Goal: Task Accomplishment & Management: Use online tool/utility

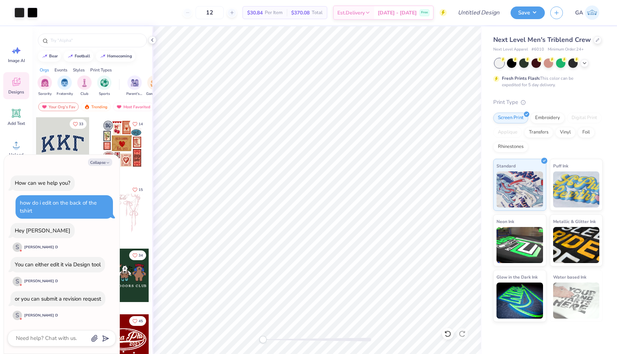
type textarea "x"
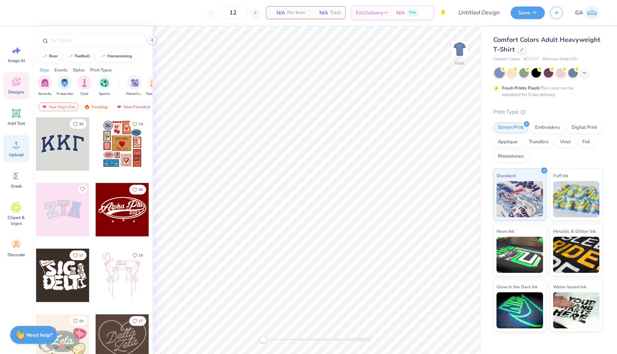
click at [9, 154] on span "Upload" at bounding box center [16, 155] width 14 height 6
click at [582, 73] on div at bounding box center [585, 72] width 8 height 8
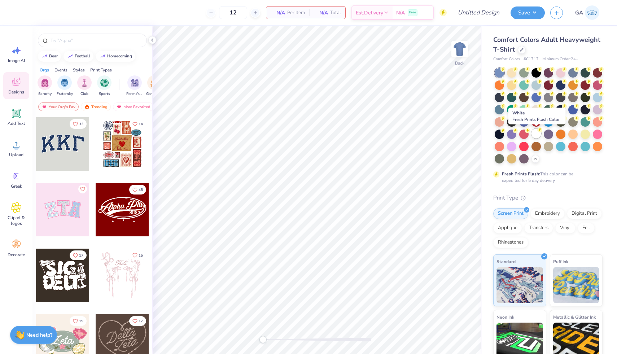
click at [538, 135] on div at bounding box center [536, 133] width 9 height 9
click at [501, 72] on div at bounding box center [499, 72] width 9 height 9
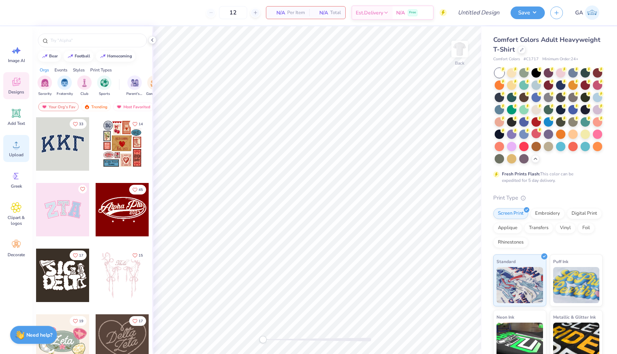
click at [16, 148] on circle at bounding box center [16, 147] width 5 height 5
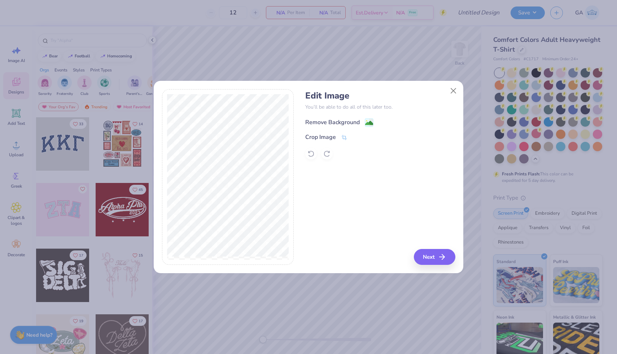
click at [333, 122] on div "Remove Background" at bounding box center [332, 122] width 55 height 9
click at [435, 262] on button "Next" at bounding box center [436, 257] width 42 height 16
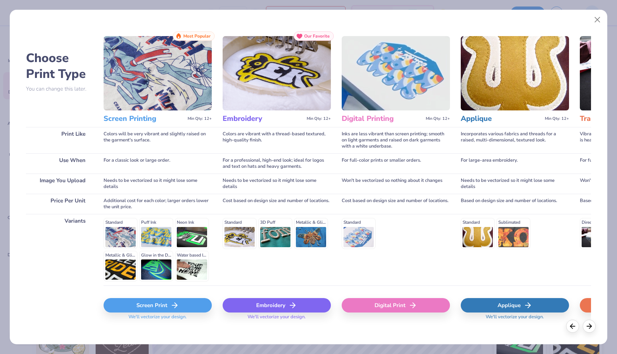
click at [139, 305] on div "Screen Print" at bounding box center [158, 305] width 108 height 14
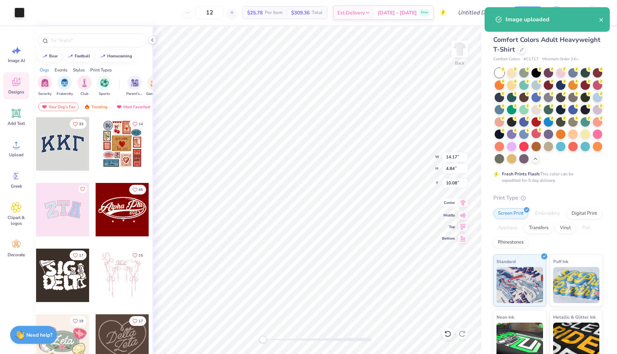
click at [461, 203] on icon at bounding box center [463, 203] width 10 height 9
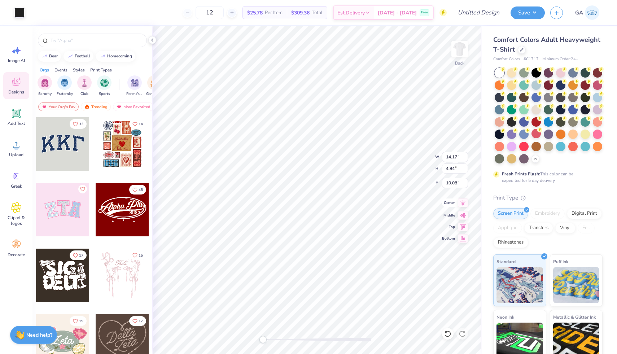
click at [461, 203] on icon at bounding box center [463, 203] width 10 height 9
type input "9.66"
type input "3.30"
type input "7.39"
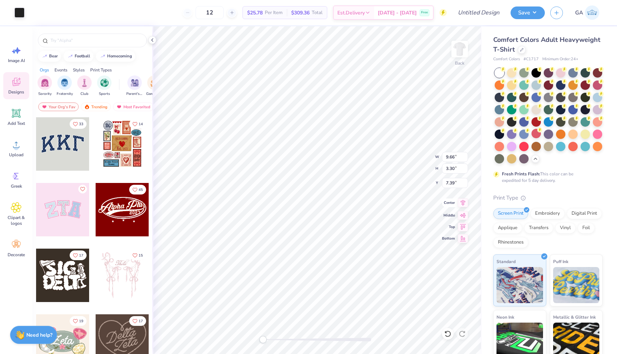
click at [463, 201] on icon at bounding box center [463, 203] width 10 height 9
click at [464, 213] on icon at bounding box center [463, 214] width 6 height 5
click at [464, 224] on icon at bounding box center [463, 226] width 10 height 9
click at [462, 201] on icon at bounding box center [463, 203] width 10 height 9
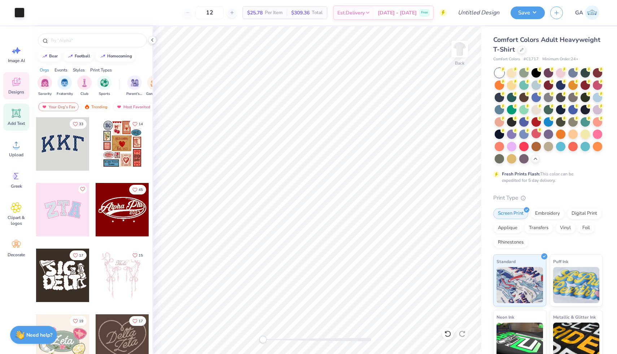
click at [19, 108] on icon at bounding box center [16, 113] width 11 height 11
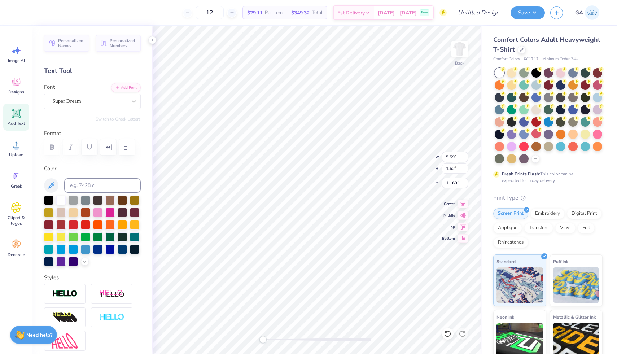
scroll to position [0, 1]
type textarea "BROTHERS"
click at [84, 99] on div "Super Dream" at bounding box center [90, 101] width 76 height 11
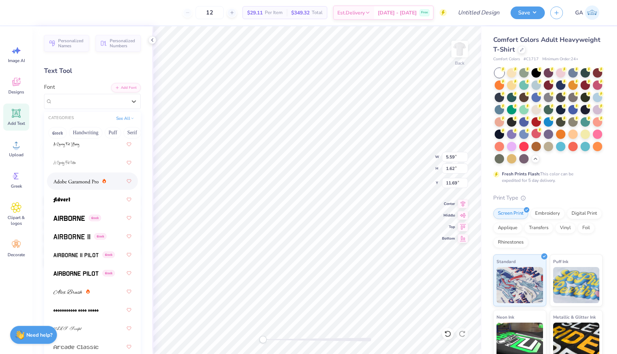
scroll to position [109, 0]
click at [73, 253] on img at bounding box center [75, 254] width 45 height 5
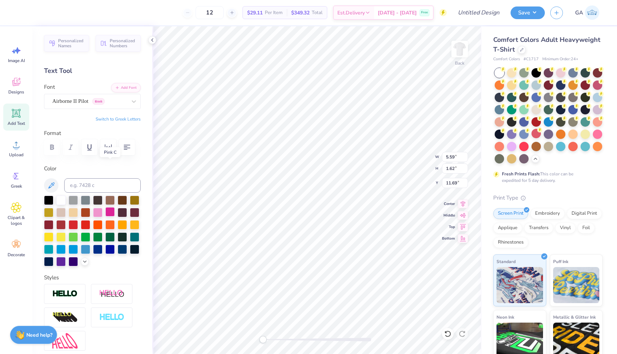
scroll to position [94, 0]
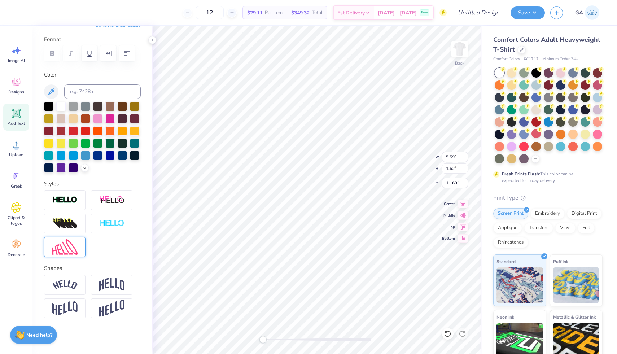
click at [67, 248] on img at bounding box center [64, 247] width 25 height 16
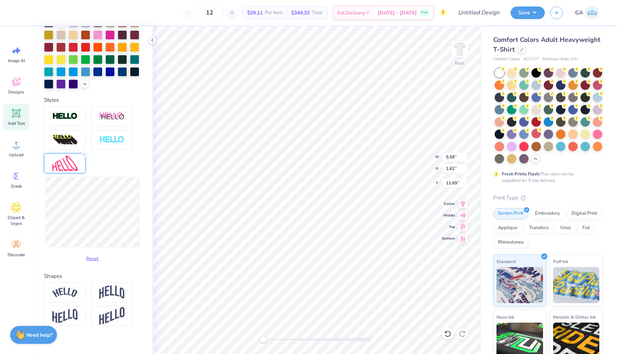
scroll to position [181, 0]
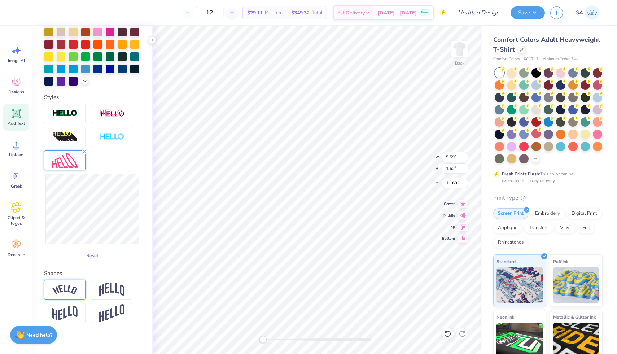
click at [64, 295] on div at bounding box center [65, 290] width 42 height 20
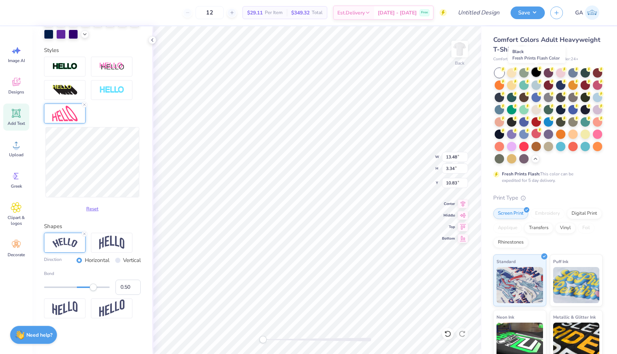
click at [538, 70] on icon at bounding box center [540, 68] width 5 height 5
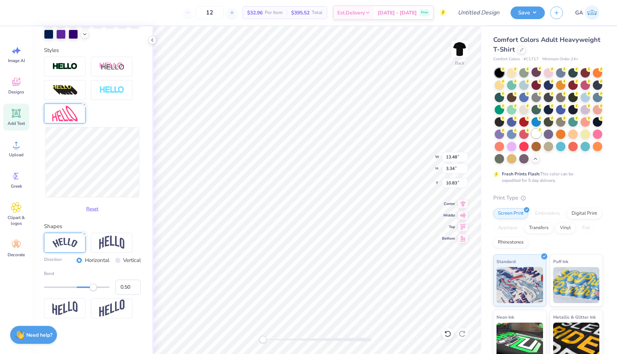
click at [537, 132] on div at bounding box center [536, 133] width 9 height 9
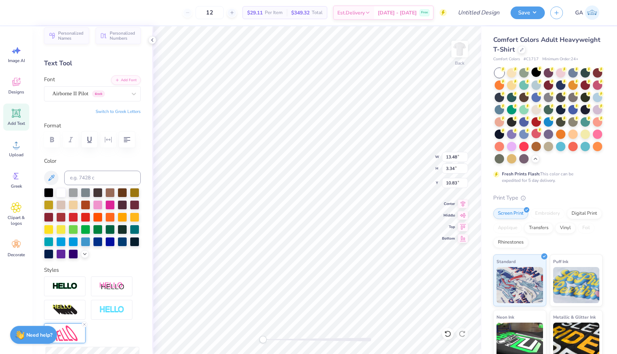
scroll to position [0, 0]
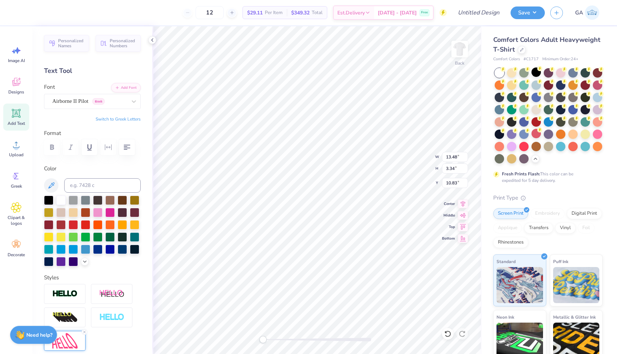
click at [50, 198] on div at bounding box center [48, 200] width 9 height 9
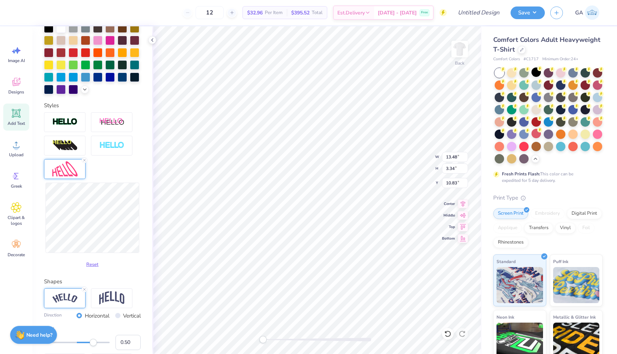
scroll to position [256, 0]
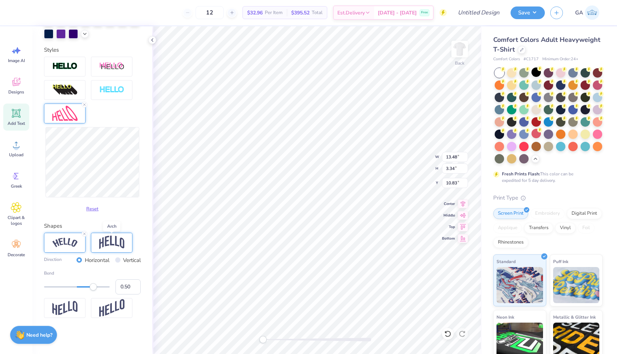
click at [113, 240] on img at bounding box center [111, 243] width 25 height 14
click at [74, 244] on img at bounding box center [64, 243] width 25 height 10
click at [120, 314] on img at bounding box center [111, 308] width 25 height 18
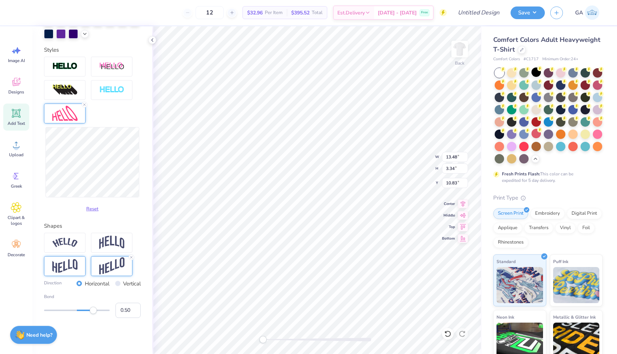
click at [71, 269] on img at bounding box center [64, 266] width 25 height 14
click at [70, 244] on img at bounding box center [64, 243] width 25 height 10
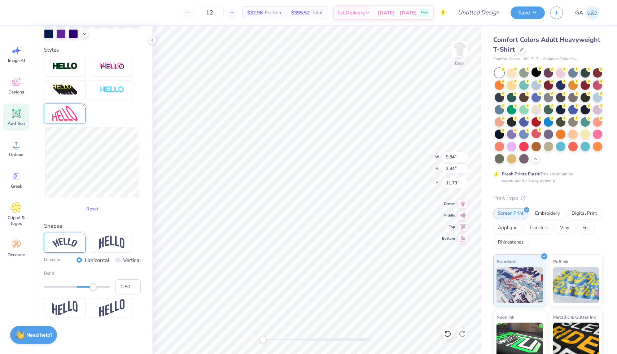
type input "9.84"
type input "2.44"
type input "11.73"
type input "9.84"
type input "2.44"
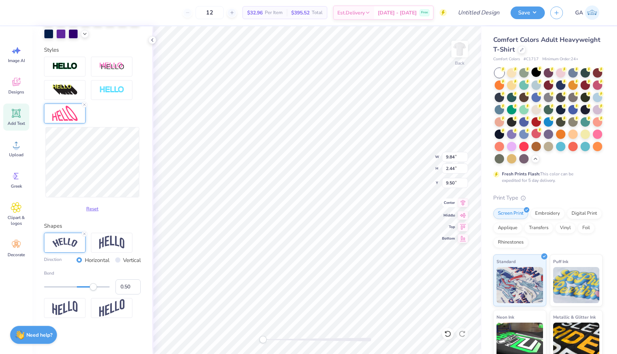
click at [461, 205] on icon at bounding box center [463, 203] width 10 height 9
click at [462, 201] on icon at bounding box center [463, 203] width 10 height 9
type input "9.16"
click at [462, 201] on icon at bounding box center [463, 203] width 10 height 9
click at [458, 49] on img at bounding box center [460, 49] width 29 height 29
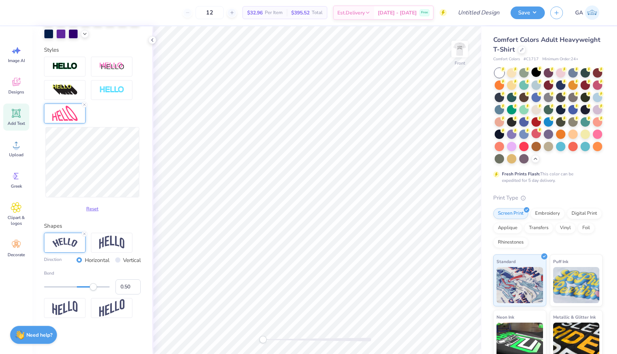
click at [15, 122] on span "Add Text" at bounding box center [16, 124] width 17 height 6
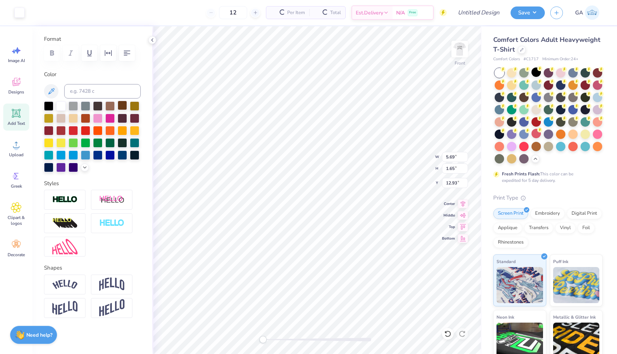
scroll to position [94, 0]
paste textarea "DST Charity Bash"
type textarea "DST Charity Bash"
click at [537, 73] on div at bounding box center [536, 72] width 9 height 9
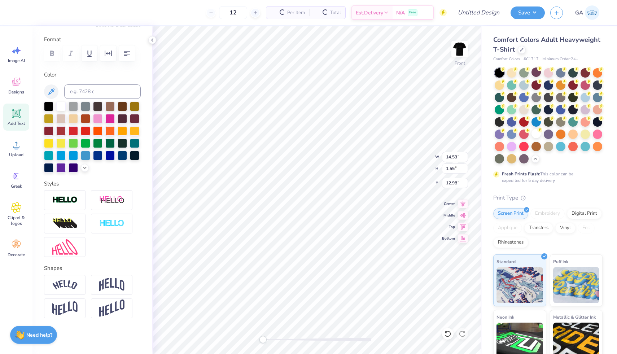
type input "14.53"
type input "1.55"
type input "12.98"
click at [538, 135] on div at bounding box center [536, 133] width 9 height 9
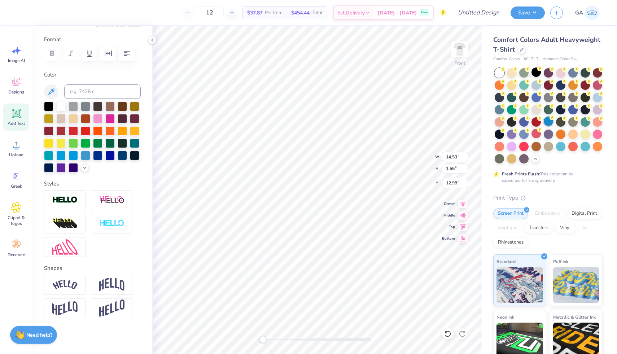
click at [552, 118] on circle at bounding box center [552, 117] width 5 height 5
click at [539, 134] on div at bounding box center [536, 133] width 9 height 9
click at [85, 165] on icon at bounding box center [85, 167] width 6 height 6
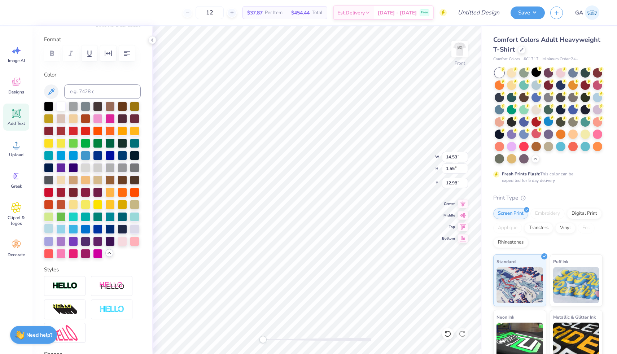
click at [49, 227] on div at bounding box center [48, 228] width 9 height 9
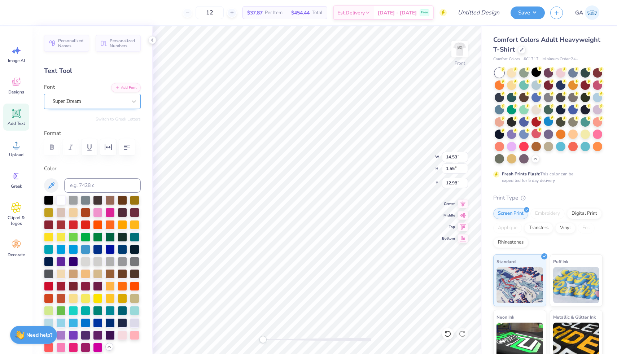
click at [88, 99] on div "Super Dream" at bounding box center [90, 101] width 76 height 11
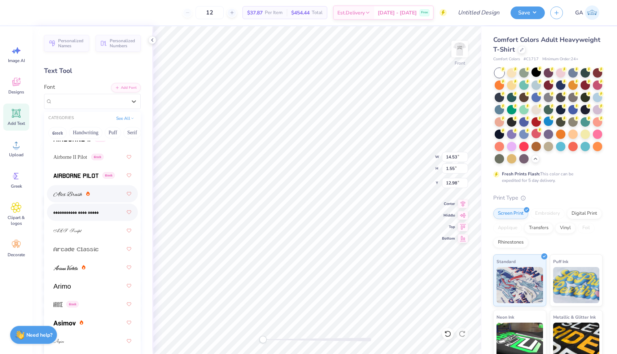
scroll to position [188, 0]
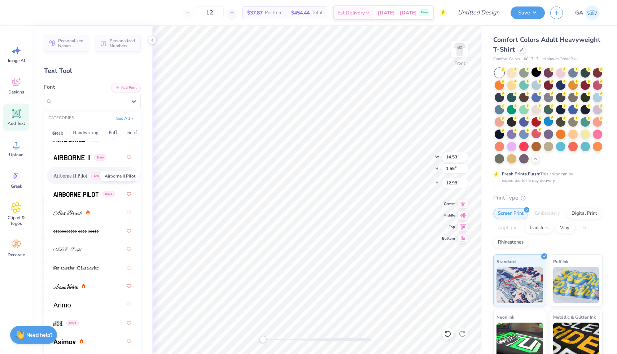
click at [86, 175] on span "Airborne II Pilot" at bounding box center [70, 176] width 34 height 8
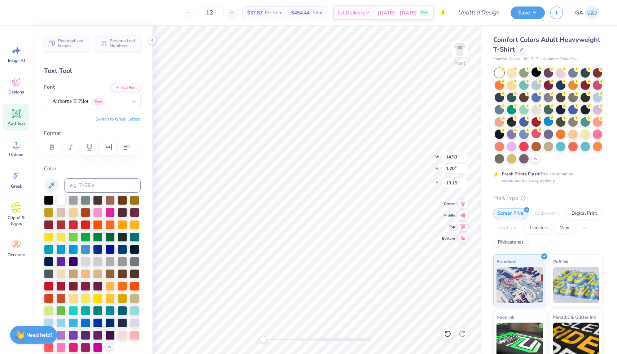
type input "11.85"
type input "0.98"
type input "13.37"
click at [464, 205] on icon at bounding box center [463, 203] width 10 height 9
click at [464, 204] on icon at bounding box center [463, 203] width 5 height 6
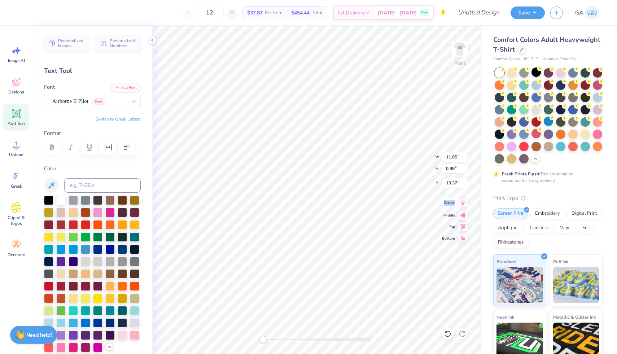
click at [464, 204] on icon at bounding box center [463, 203] width 5 height 6
click at [460, 203] on icon at bounding box center [463, 203] width 10 height 9
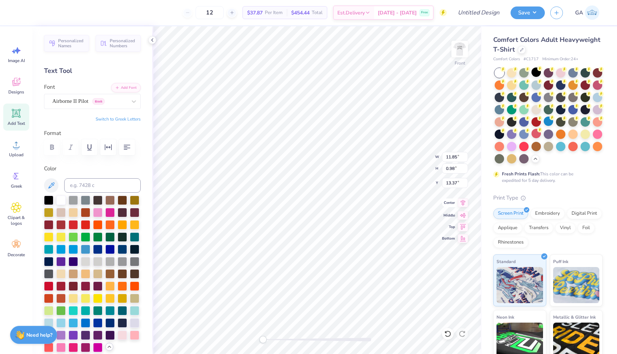
click at [460, 203] on icon at bounding box center [463, 203] width 10 height 9
type input "8.85"
click at [460, 203] on icon at bounding box center [463, 203] width 10 height 9
click at [18, 122] on span "Add Text" at bounding box center [16, 124] width 17 height 6
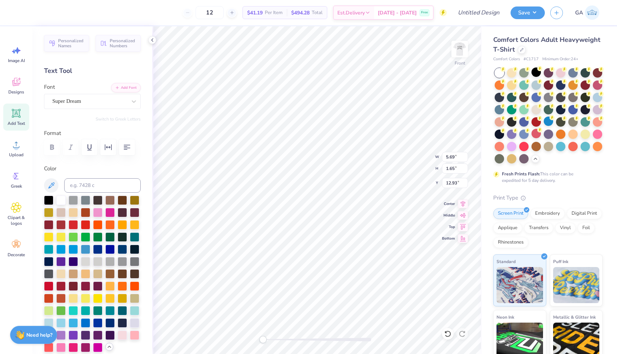
scroll to position [0, 1]
type textarea "19-01-2022"
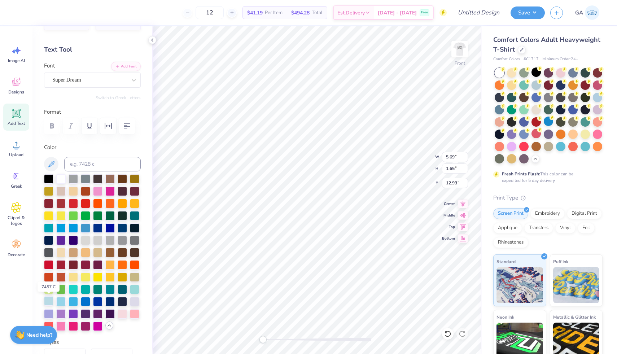
click at [47, 300] on div at bounding box center [48, 300] width 9 height 9
click at [75, 82] on div "Super Dream" at bounding box center [90, 79] width 76 height 11
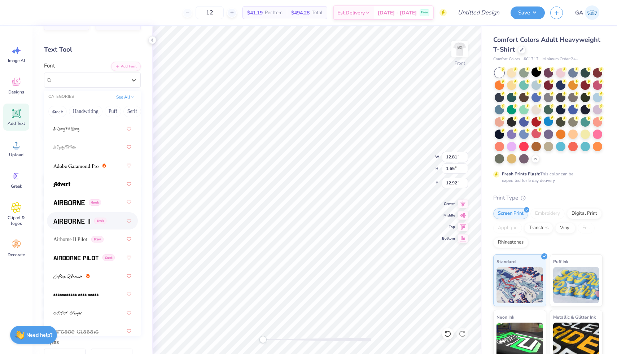
scroll to position [104, 0]
click at [70, 238] on span "Airborne II Pilot" at bounding box center [70, 239] width 34 height 8
click at [70, 238] on div at bounding box center [73, 240] width 9 height 9
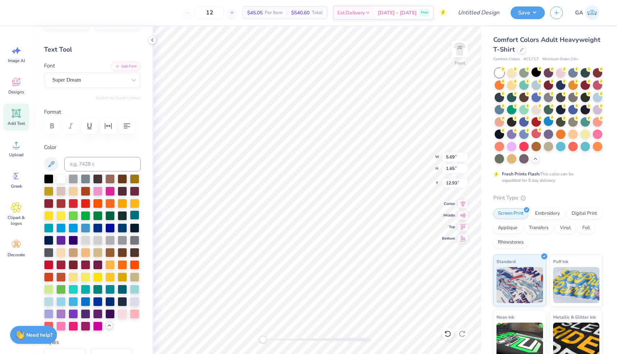
type input "5.69"
type input "1.65"
type input "12.93"
type input "11.65"
type input "1.72"
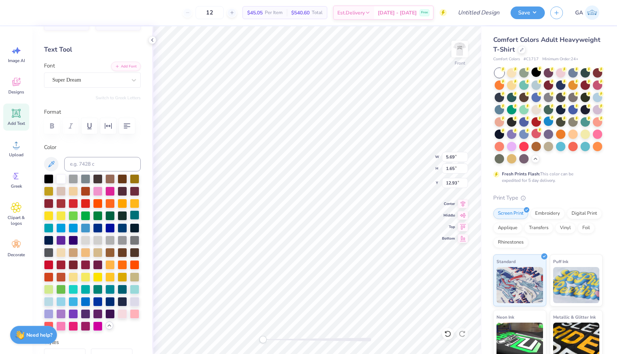
type input "10.66"
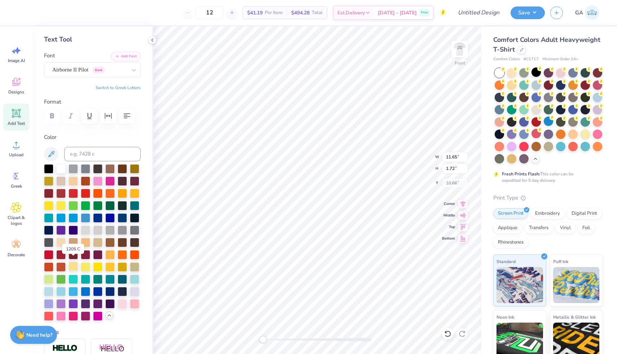
scroll to position [35, 0]
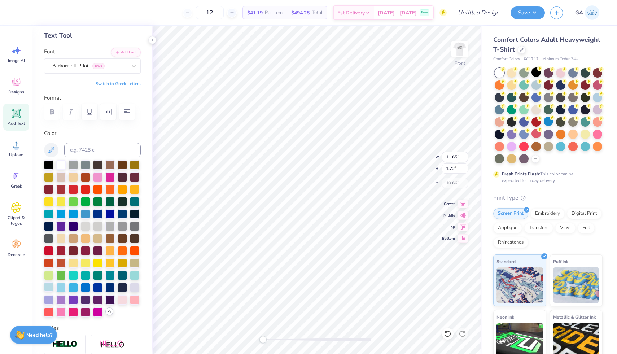
click at [49, 287] on div at bounding box center [48, 286] width 9 height 9
type input "8.61"
type input "1.27"
type input "11.11"
click at [24, 121] on span "Add Text" at bounding box center [16, 124] width 17 height 6
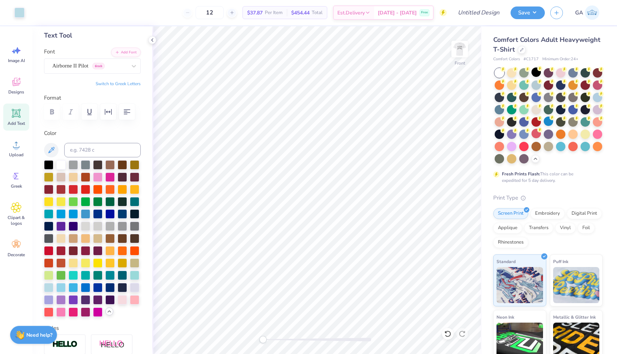
click at [24, 121] on span "Add Text" at bounding box center [16, 124] width 17 height 6
type textarea "NEW YORK"
click at [48, 287] on div at bounding box center [48, 286] width 9 height 9
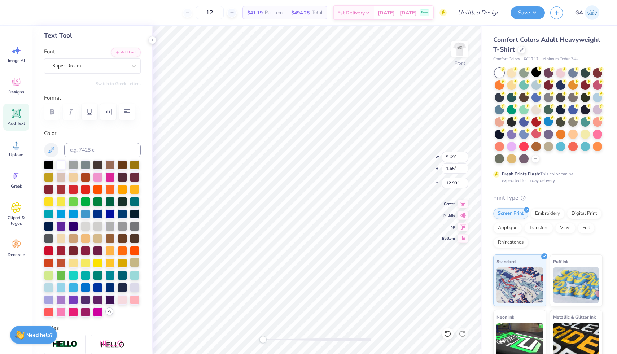
type input "5.69"
type input "1.65"
type input "12.93"
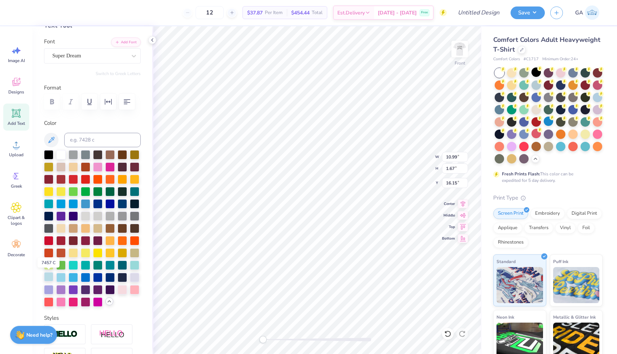
click at [48, 276] on div at bounding box center [48, 276] width 9 height 9
click at [52, 275] on div at bounding box center [48, 276] width 9 height 9
click at [107, 53] on div "Super Dream" at bounding box center [90, 55] width 76 height 11
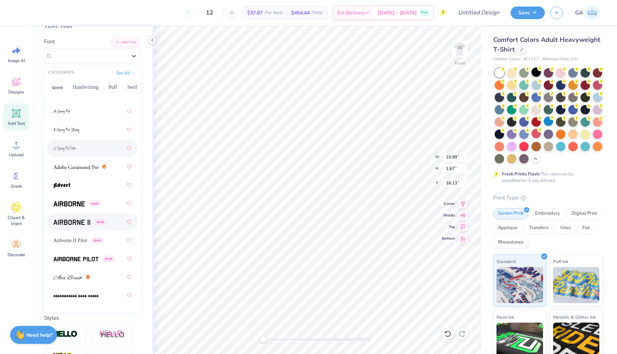
scroll to position [81, 0]
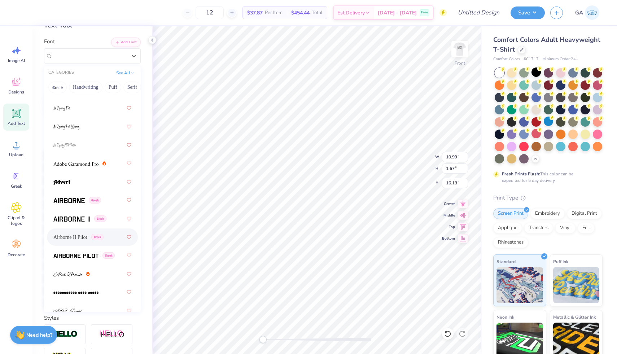
click at [84, 240] on span "Airborne II Pilot" at bounding box center [70, 238] width 34 height 8
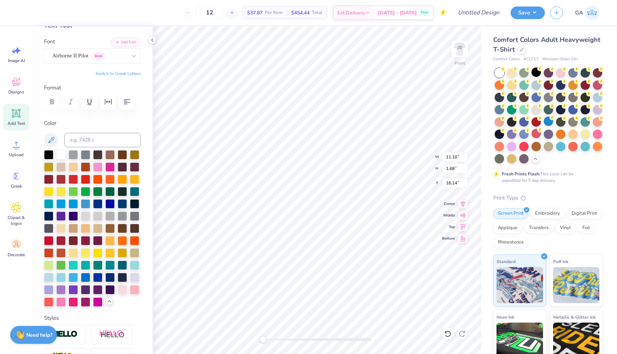
type input "11.10"
type input "1.68"
type input "16.14"
type input "9.10"
type input "1.38"
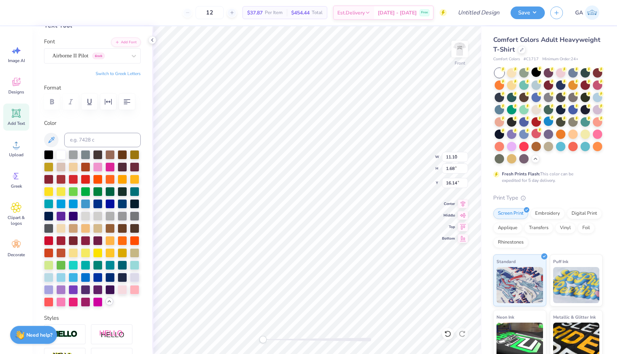
type input "12.99"
type input "11.85"
type input "0.98"
type input "8.85"
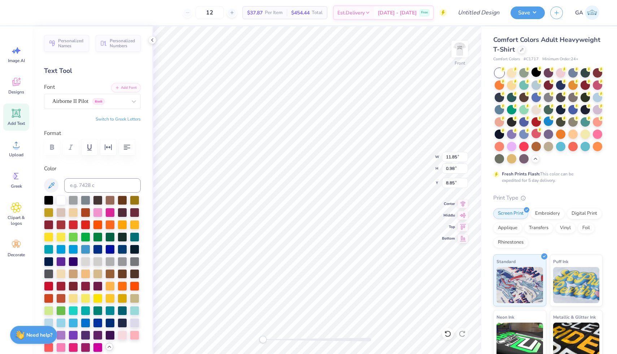
type input "11.85"
type input "0.98"
type input "8.85"
type input "12.93"
type input "1.07"
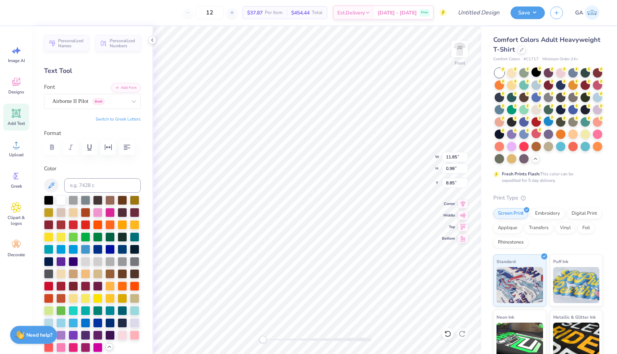
type input "8.77"
type input "9.10"
type input "1.38"
type input "12.65"
type input "12.93"
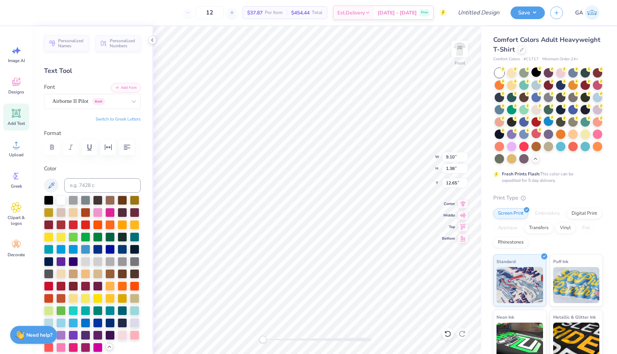
type input "1.07"
type input "8.77"
click at [459, 203] on icon at bounding box center [463, 203] width 10 height 9
type input "9.10"
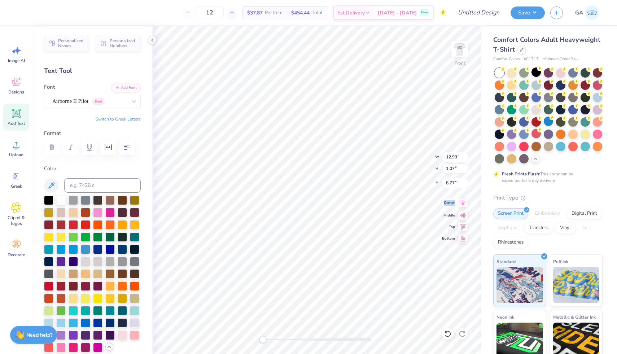
type input "1.38"
click at [462, 200] on icon at bounding box center [463, 203] width 10 height 9
type input "12.64"
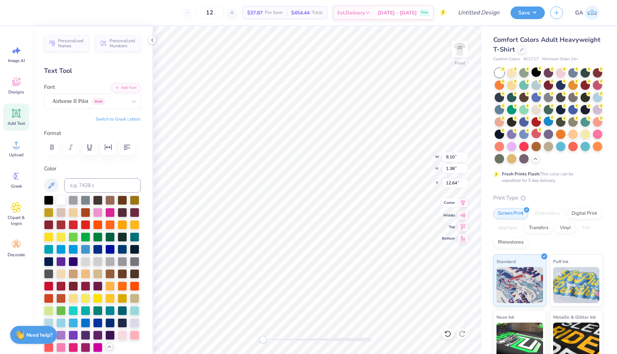
click at [459, 203] on icon at bounding box center [463, 203] width 10 height 9
click at [464, 207] on icon at bounding box center [463, 203] width 10 height 9
type input "8.61"
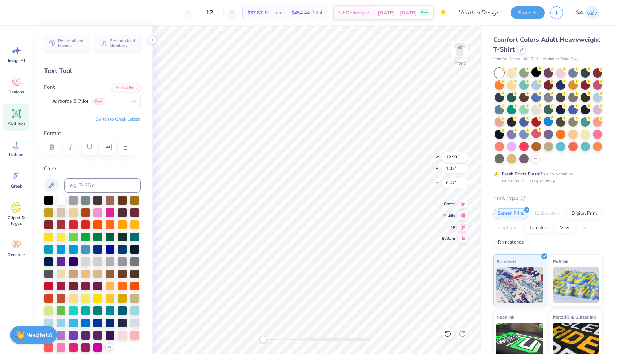
type input "1.27"
type input "10.49"
type input "9.10"
type input "1.38"
type input "12.64"
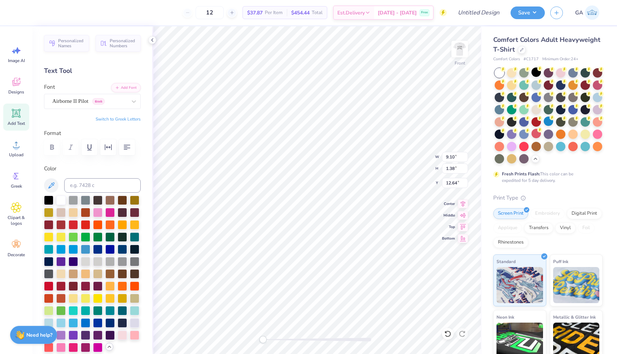
type input "8.61"
type input "1.27"
type input "10.07"
type input "6.96"
type input "1.03"
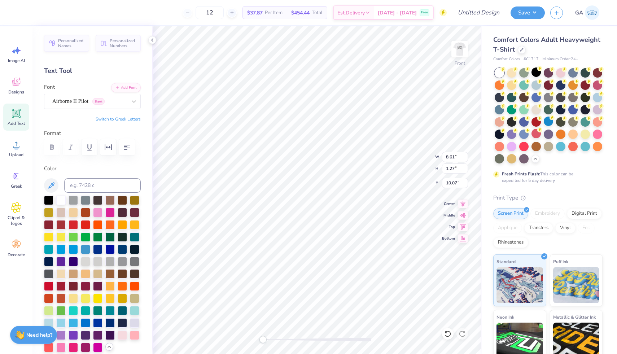
type input "10.31"
type input "12.93"
type input "1.07"
type input "8.09"
click at [460, 48] on img at bounding box center [460, 49] width 29 height 29
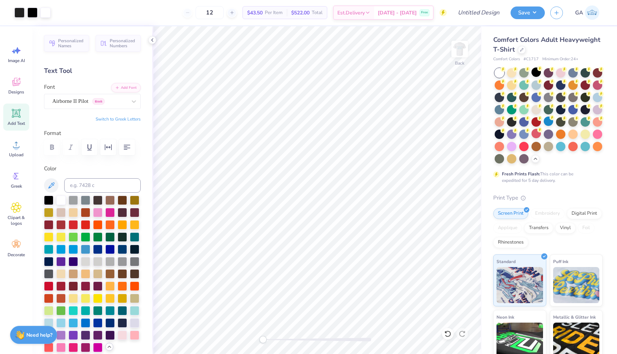
click at [460, 48] on img at bounding box center [460, 49] width 14 height 14
click at [109, 146] on icon "button" at bounding box center [108, 147] width 9 height 9
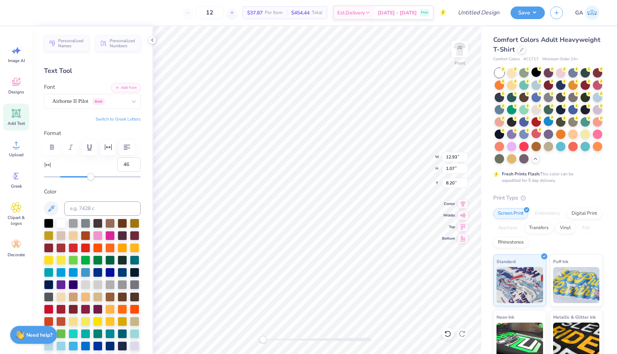
type input "47"
drag, startPoint x: 57, startPoint y: 179, endPoint x: 97, endPoint y: 184, distance: 40.7
click at [97, 184] on div "Personalized Names Personalized Numbers Text Tool Add Font Font Airborne II Pil…" at bounding box center [92, 190] width 120 height 328
type input "0"
drag, startPoint x: 98, startPoint y: 178, endPoint x: 60, endPoint y: 176, distance: 37.6
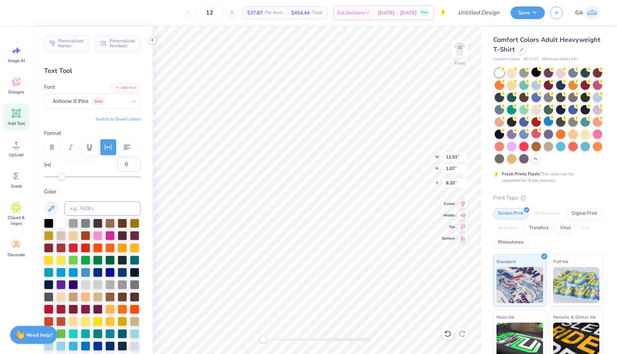
click at [60, 176] on div "Accessibility label" at bounding box center [61, 176] width 7 height 7
click at [449, 332] on icon at bounding box center [447, 333] width 7 height 7
type input "14.53"
type input "0.68"
type input "8.40"
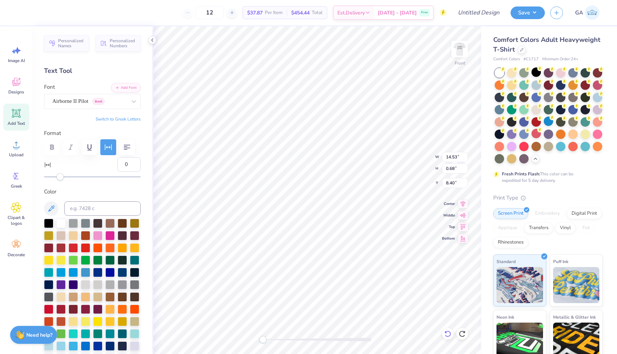
type input "46"
click at [449, 332] on icon at bounding box center [447, 333] width 7 height 7
type input "12.93"
type input "1.07"
type input "8.20"
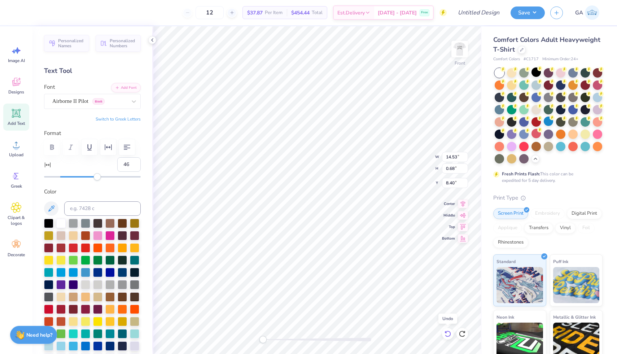
type input "0"
click at [80, 100] on div "Airborne II Pilot Greek" at bounding box center [90, 101] width 76 height 11
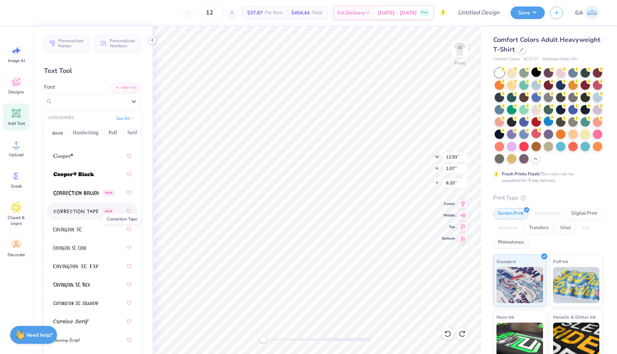
scroll to position [1553, 0]
click at [65, 249] on img at bounding box center [69, 247] width 32 height 5
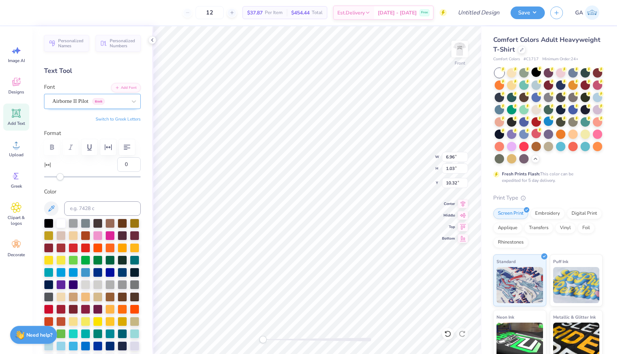
click at [95, 100] on div "Airborne II Pilot Greek" at bounding box center [90, 101] width 76 height 11
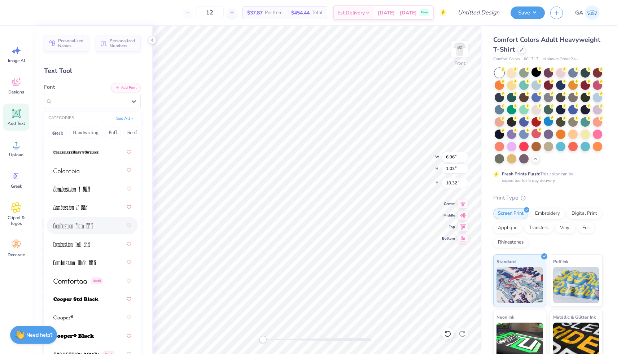
scroll to position [1389, 0]
click at [87, 249] on div at bounding box center [92, 245] width 78 height 13
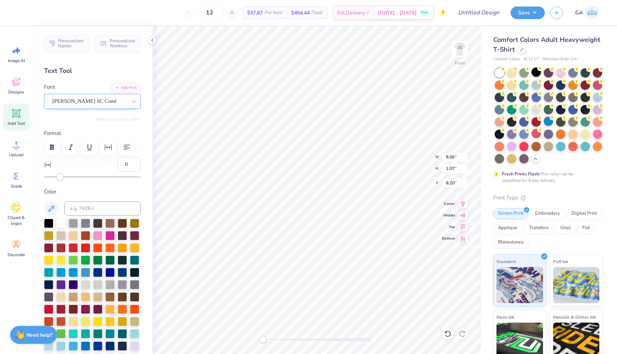
click at [80, 105] on div at bounding box center [89, 101] width 74 height 10
click at [75, 102] on div "Airborne II Pilot Greek" at bounding box center [90, 101] width 76 height 11
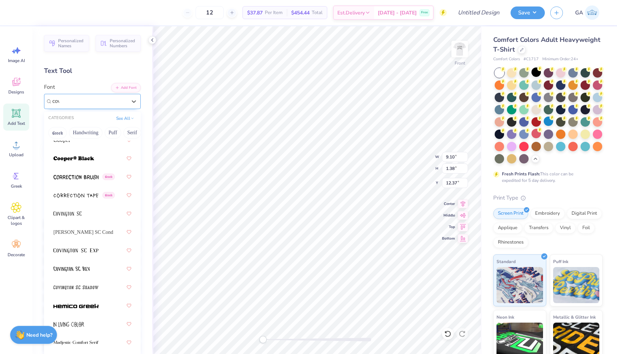
scroll to position [0, 0]
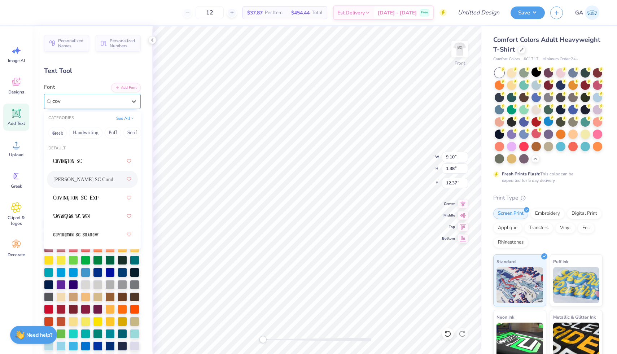
click at [92, 177] on div "Covington SC Cond" at bounding box center [92, 179] width 78 height 13
type input "cov"
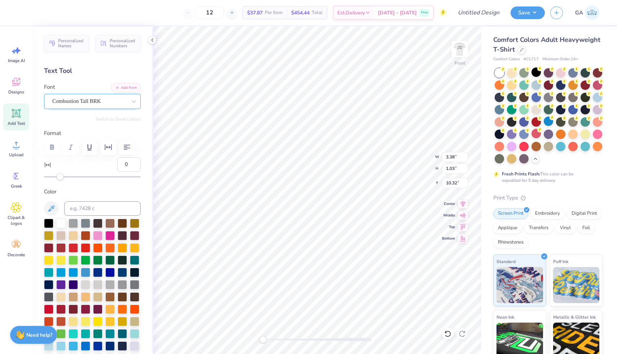
type input "3.38"
type input "1.03"
type input "10.32"
click at [100, 112] on div "Personalized Names Personalized Numbers Text Tool Add Font Font Combustion Tall…" at bounding box center [92, 190] width 120 height 328
click at [99, 98] on div "Combustion Tall BRK" at bounding box center [90, 101] width 76 height 11
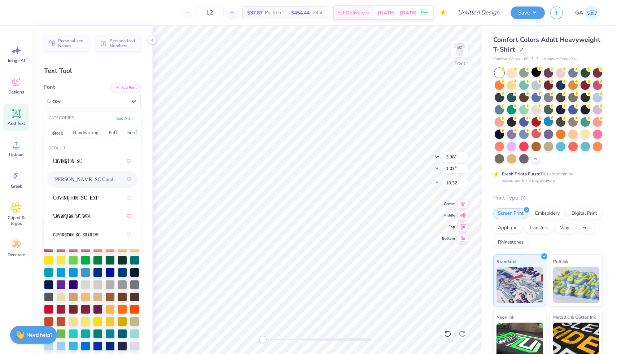
click at [70, 181] on span "Covington SC Cond" at bounding box center [83, 180] width 60 height 8
type input "cov"
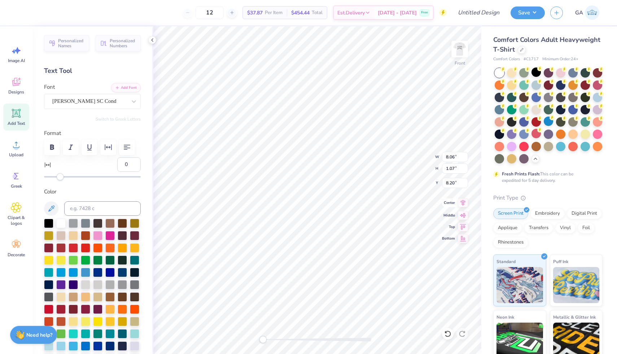
click at [461, 205] on icon at bounding box center [463, 203] width 10 height 9
click at [465, 205] on icon at bounding box center [463, 203] width 10 height 9
type input "6.18"
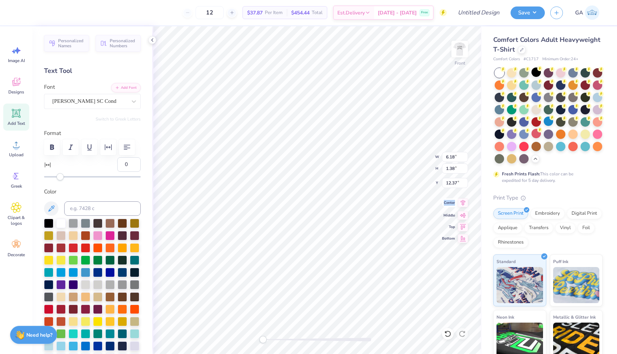
type input "1.38"
type input "12.37"
click at [459, 205] on icon at bounding box center [463, 203] width 10 height 9
click at [459, 204] on icon at bounding box center [463, 203] width 10 height 9
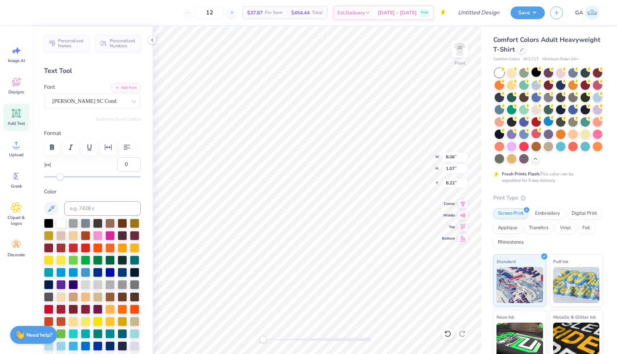
type input "10.71"
type input "1.42"
type input "7.87"
type input "4.88"
type input "1.03"
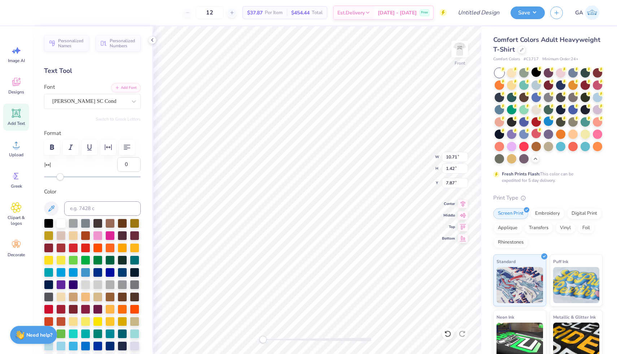
type input "10.33"
type input "4.66"
type input "0.98"
type input "10.37"
type input "6.18"
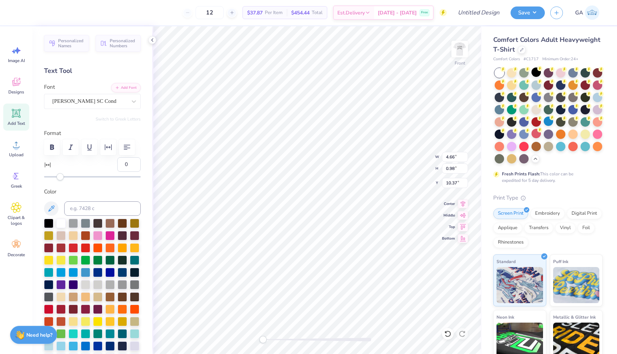
type input "1.38"
type input "12.37"
type input "6.56"
type input "1.47"
type input "12.28"
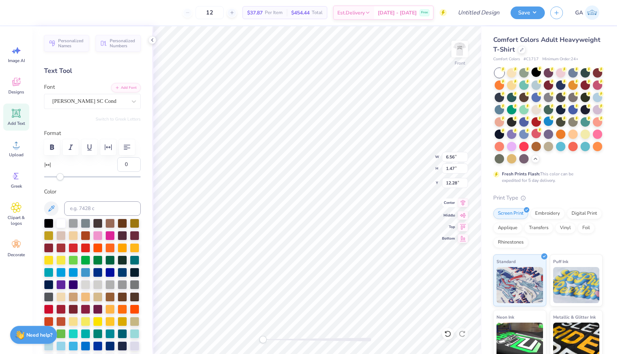
click at [464, 203] on icon at bounding box center [463, 203] width 10 height 9
type input "4.66"
type input "0.98"
type input "10.37"
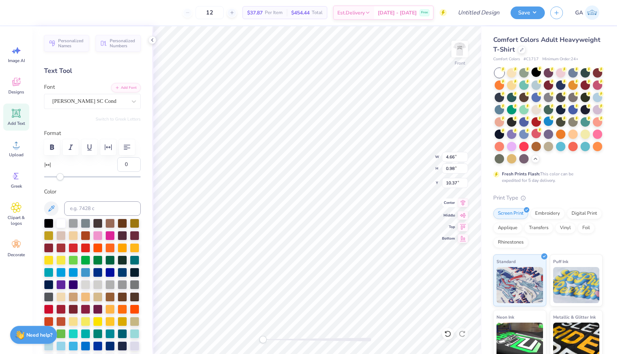
click at [462, 206] on icon at bounding box center [463, 203] width 10 height 9
click at [462, 205] on icon at bounding box center [463, 203] width 10 height 9
click at [462, 204] on icon at bounding box center [463, 203] width 5 height 6
click at [458, 51] on img at bounding box center [460, 49] width 29 height 29
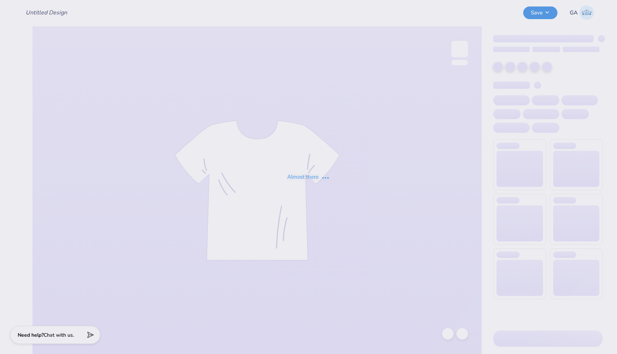
type input "approwspike"
